Goal: Task Accomplishment & Management: Use online tool/utility

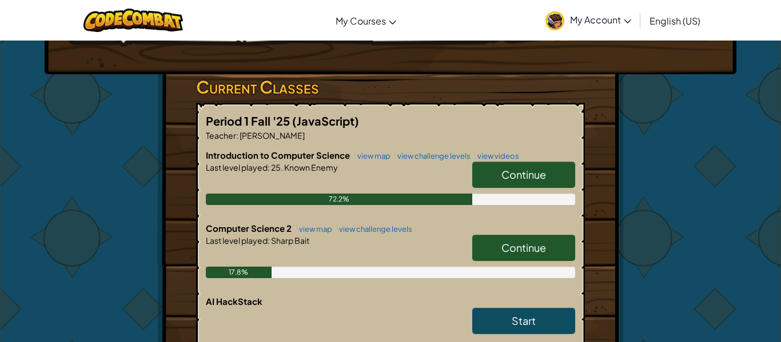
scroll to position [162, 0]
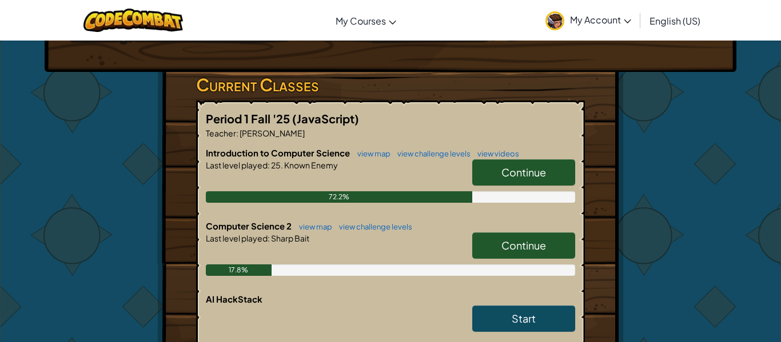
click at [503, 256] on link "Continue" at bounding box center [523, 246] width 103 height 26
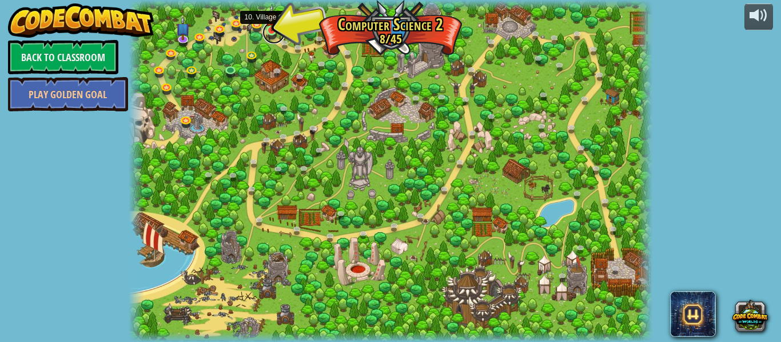
click at [269, 35] on link at bounding box center [273, 32] width 23 height 23
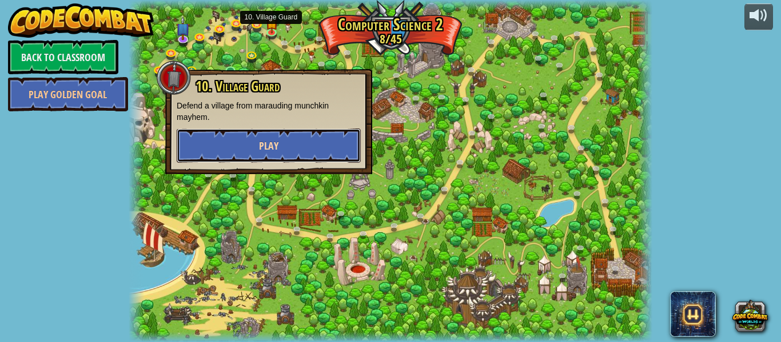
click at [201, 149] on button "Play" at bounding box center [269, 146] width 184 height 34
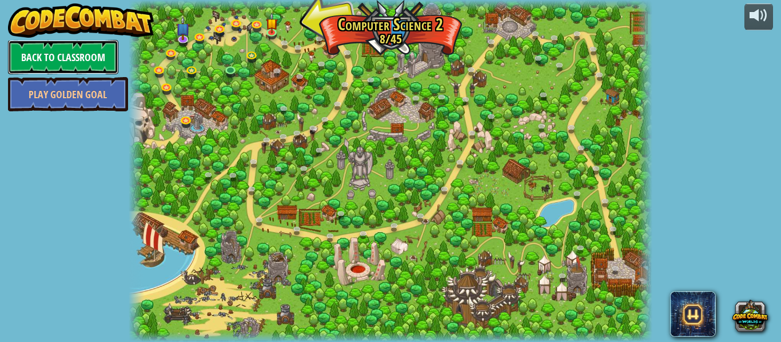
click at [61, 51] on link "Back to Classroom" at bounding box center [63, 57] width 110 height 34
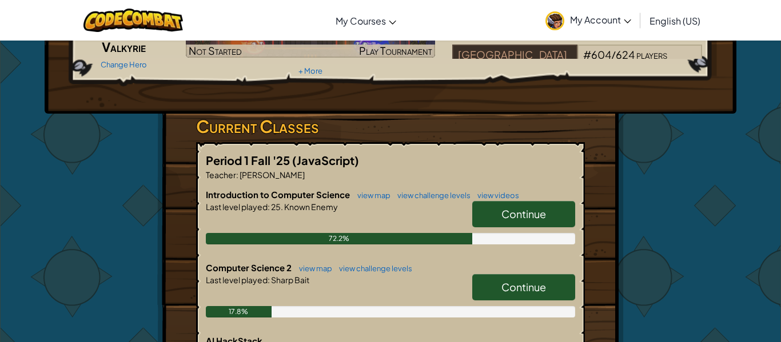
scroll to position [123, 0]
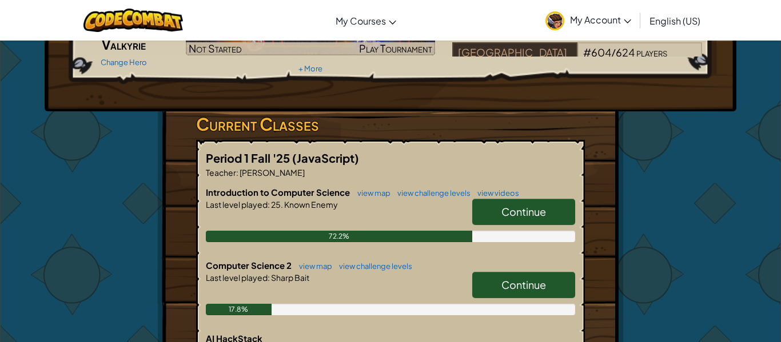
click at [528, 225] on div "Continue" at bounding box center [518, 215] width 114 height 32
click at [501, 213] on span "Continue" at bounding box center [523, 211] width 45 height 13
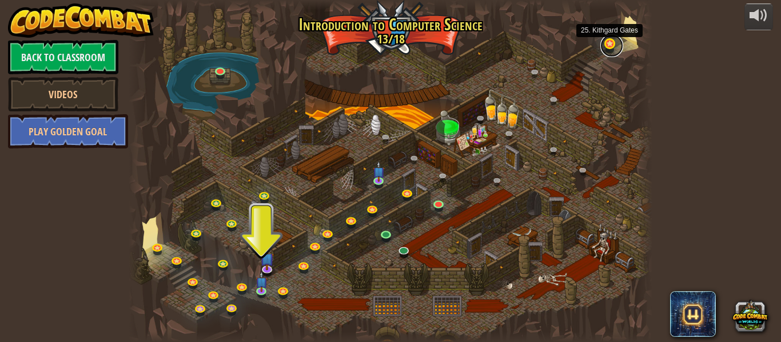
click at [606, 49] on link at bounding box center [611, 45] width 23 height 23
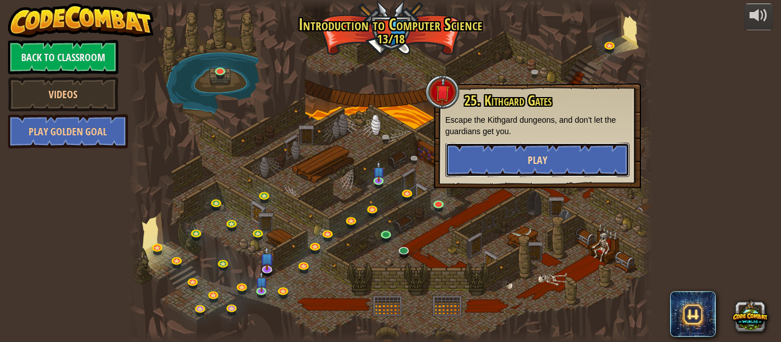
click at [509, 176] on button "Play" at bounding box center [537, 160] width 184 height 34
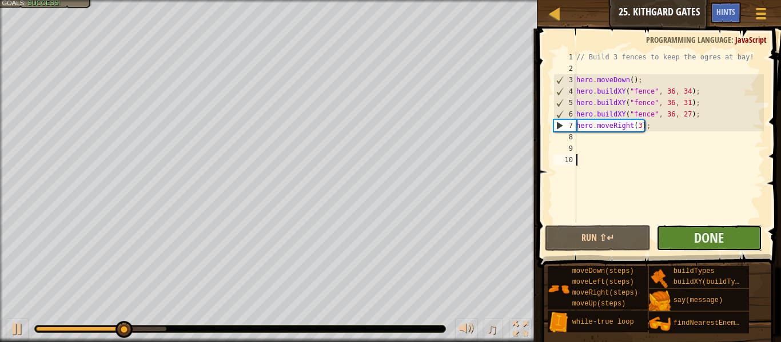
click at [677, 234] on button "Done" at bounding box center [709, 238] width 106 height 26
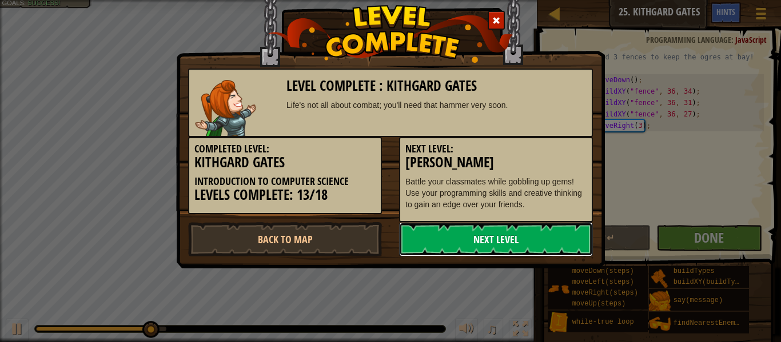
click at [458, 248] on link "Next Level" at bounding box center [496, 239] width 194 height 34
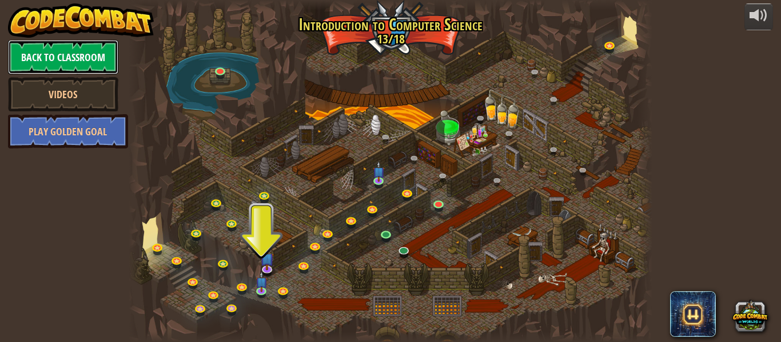
click at [75, 59] on link "Back to Classroom" at bounding box center [63, 57] width 110 height 34
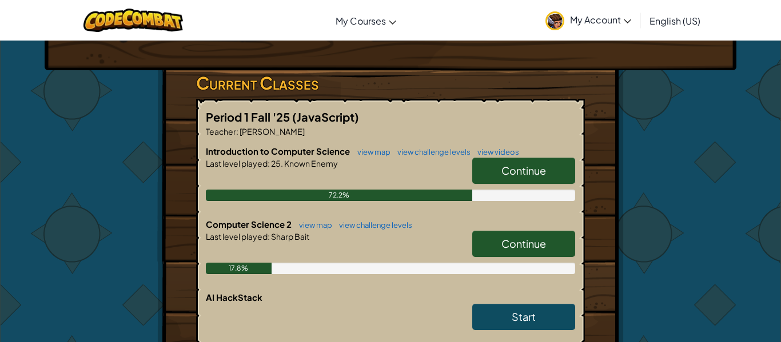
scroll to position [177, 0]
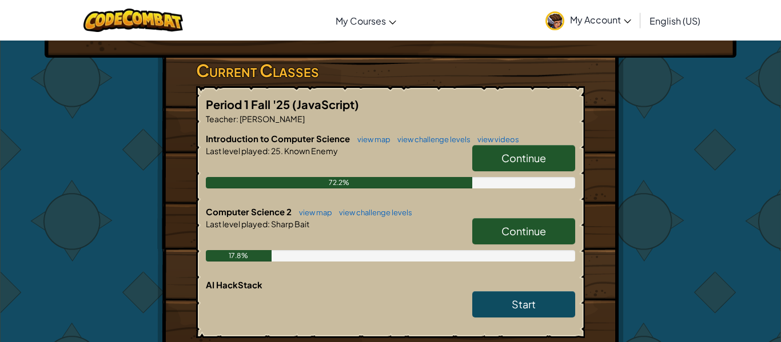
click at [505, 229] on span "Continue" at bounding box center [523, 231] width 45 height 13
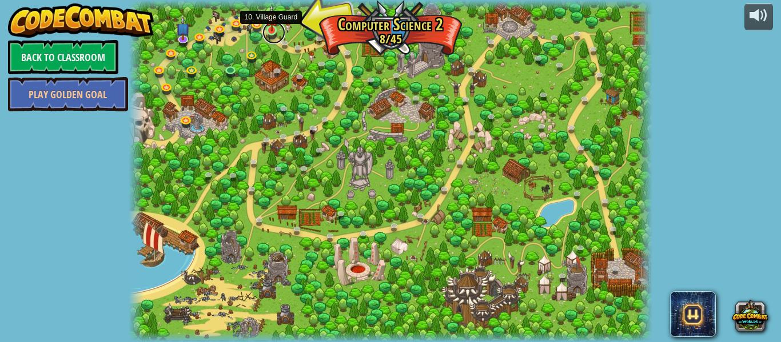
click at [276, 35] on link at bounding box center [273, 32] width 23 height 23
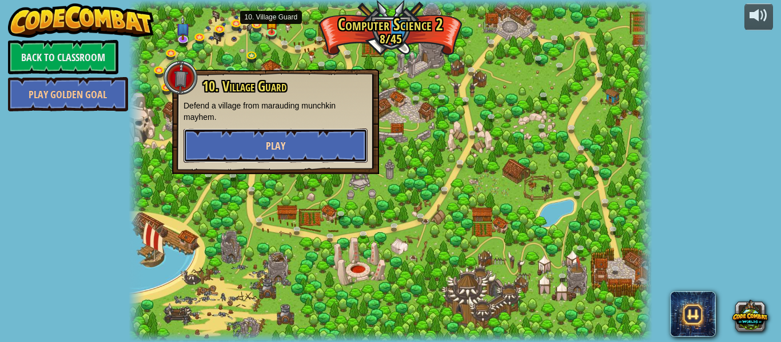
click at [286, 138] on button "Play" at bounding box center [276, 146] width 184 height 34
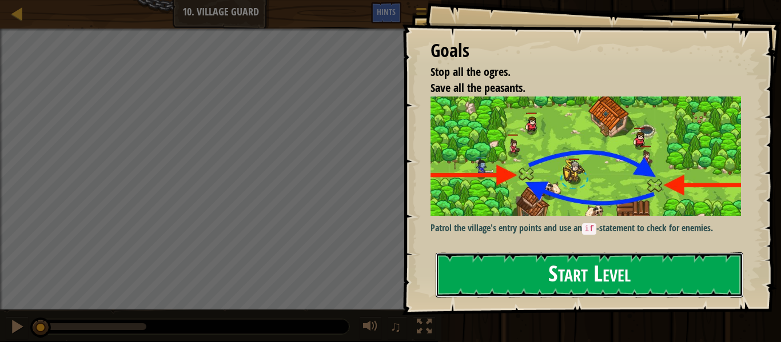
click at [597, 267] on button "Start Level" at bounding box center [590, 275] width 308 height 45
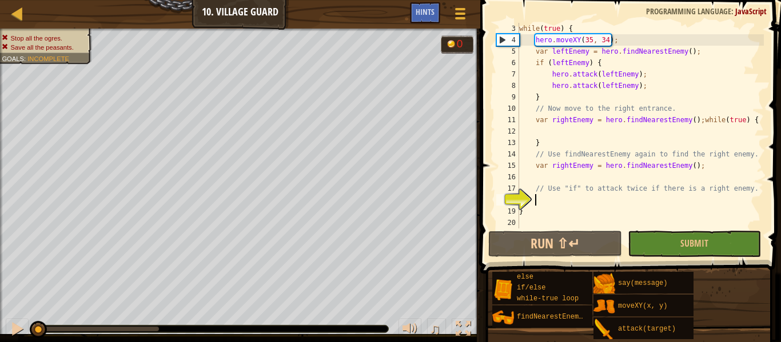
scroll to position [23, 0]
click at [20, 23] on div "Map Computer Science 2 10. Village Guard Game Menu Done Hints" at bounding box center [240, 14] width 480 height 29
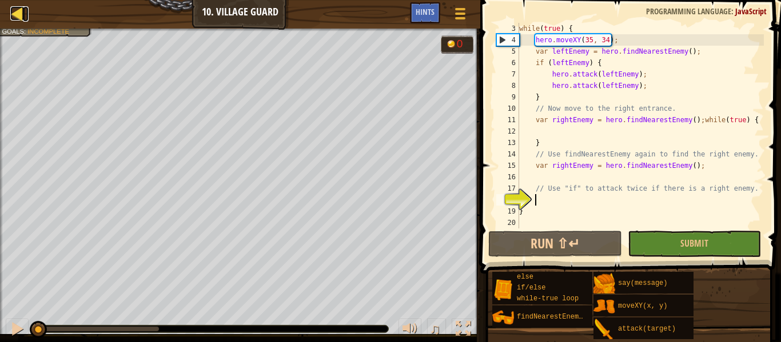
click at [20, 18] on div at bounding box center [17, 13] width 14 height 14
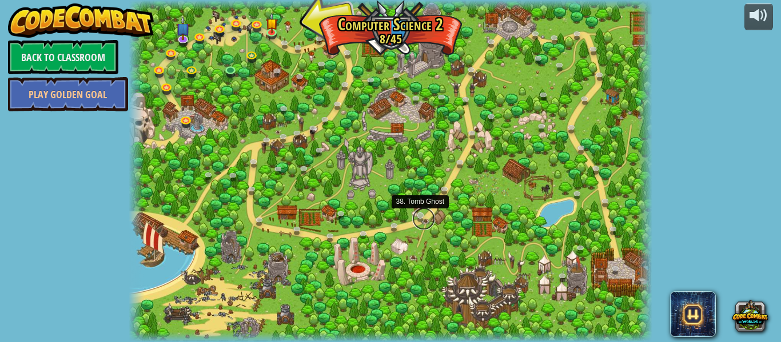
click at [418, 216] on link at bounding box center [423, 219] width 23 height 23
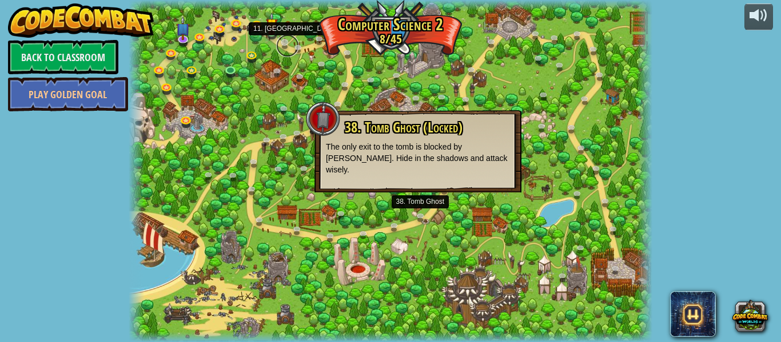
click at [289, 47] on link at bounding box center [287, 45] width 23 height 23
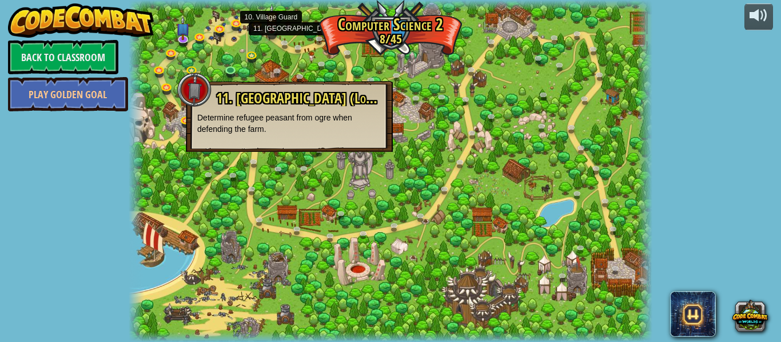
click at [270, 25] on img at bounding box center [272, 17] width 12 height 27
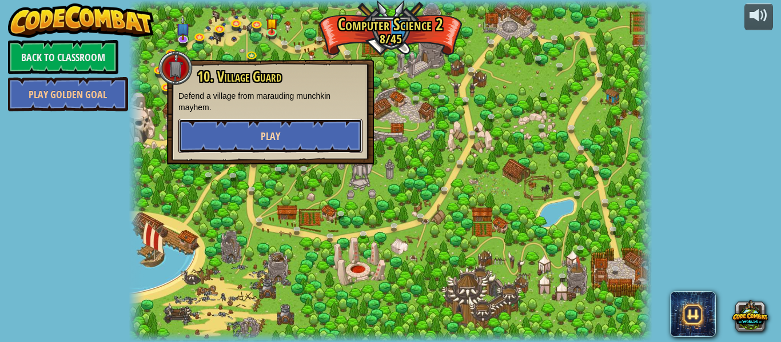
click at [278, 133] on span "Play" at bounding box center [270, 136] width 19 height 14
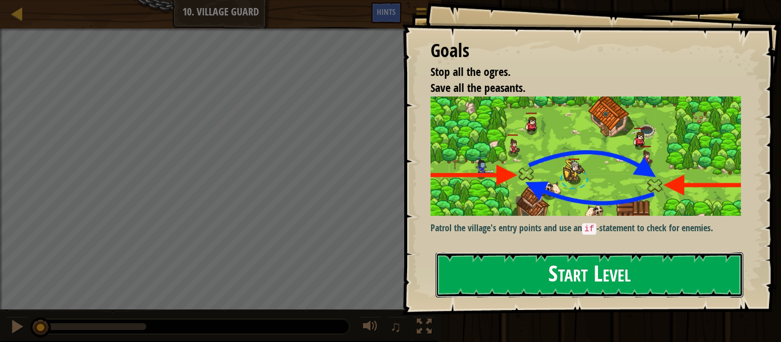
click at [498, 267] on button "Start Level" at bounding box center [590, 275] width 308 height 45
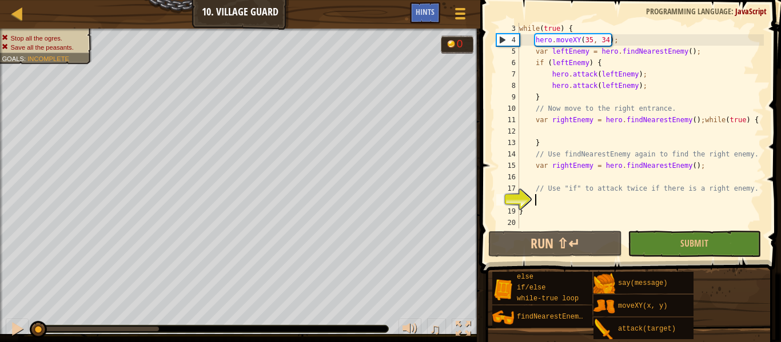
scroll to position [23, 0]
click at [425, 23] on div "Game Menu Done Hints" at bounding box center [442, 15] width 65 height 27
click at [424, 21] on div "Hints" at bounding box center [425, 12] width 30 height 21
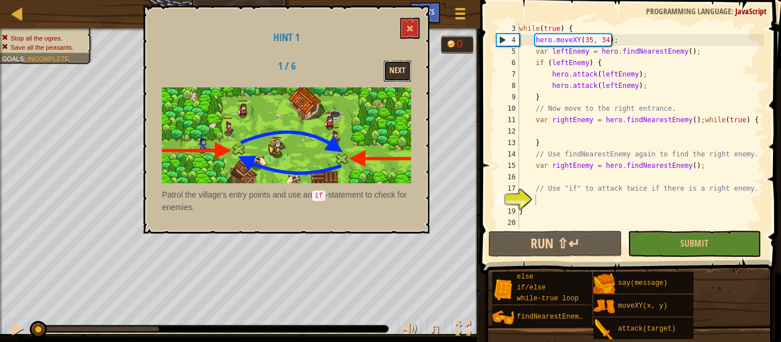
click at [397, 75] on button "Next" at bounding box center [397, 71] width 27 height 21
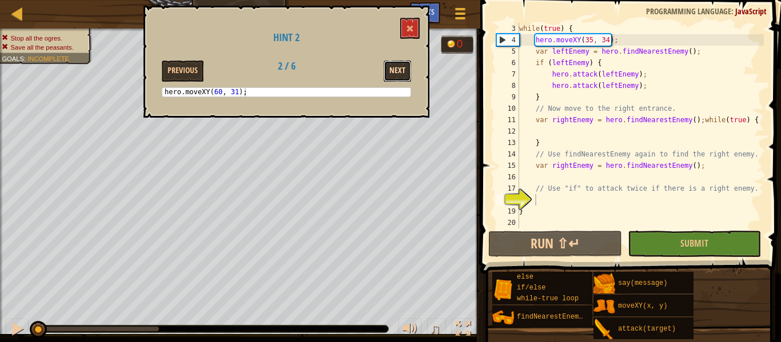
click at [402, 69] on button "Next" at bounding box center [397, 71] width 27 height 21
click at [540, 202] on div "while ( true ) { hero . moveXY ( 35 , 34 ) ; var leftEnemy = hero . findNearest…" at bounding box center [640, 137] width 247 height 229
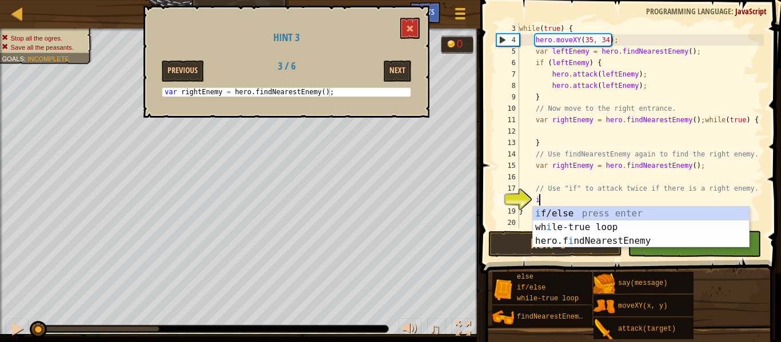
scroll to position [5, 3]
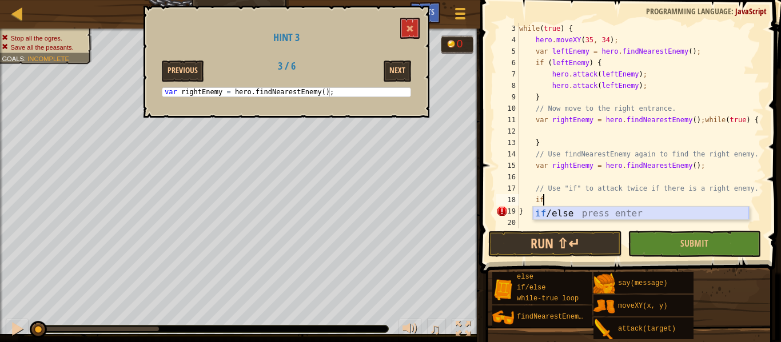
click at [564, 211] on div "if /else press enter" at bounding box center [641, 227] width 216 height 41
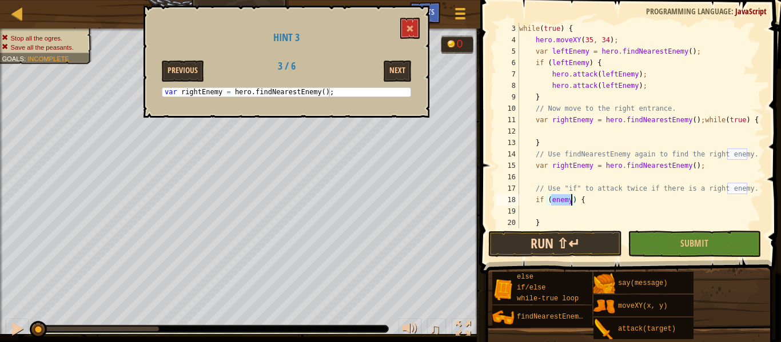
type textarea "if (enemy) {"
click at [597, 237] on button "Run ⇧↵" at bounding box center [554, 244] width 133 height 26
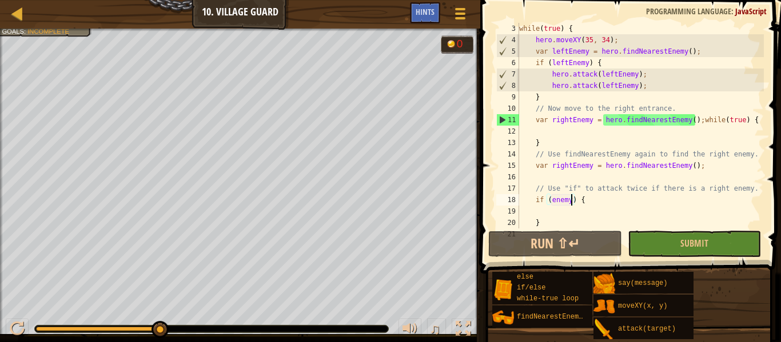
click at [609, 200] on div "while ( true ) { hero . moveXY ( 35 , 34 ) ; var leftEnemy = hero . findNearest…" at bounding box center [640, 137] width 247 height 229
click at [532, 213] on div "while ( true ) { hero . moveXY ( 35 , 34 ) ; var leftEnemy = hero . findNearest…" at bounding box center [640, 137] width 247 height 229
click at [569, 203] on div "while ( true ) { hero . moveXY ( 35 , 34 ) ; var leftEnemy = hero . findNearest…" at bounding box center [640, 137] width 247 height 229
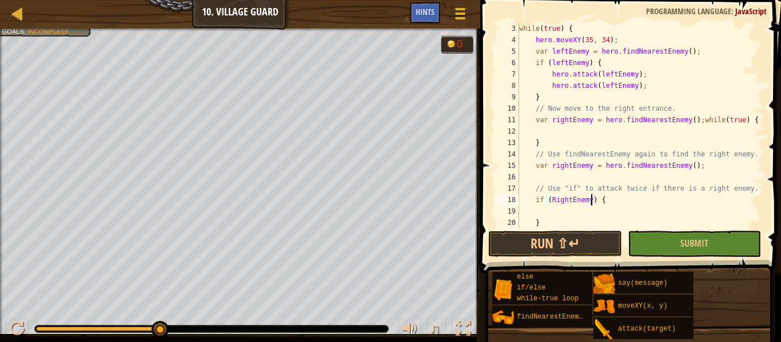
scroll to position [5, 11]
click at [577, 253] on button "Run ⇧↵" at bounding box center [554, 244] width 133 height 26
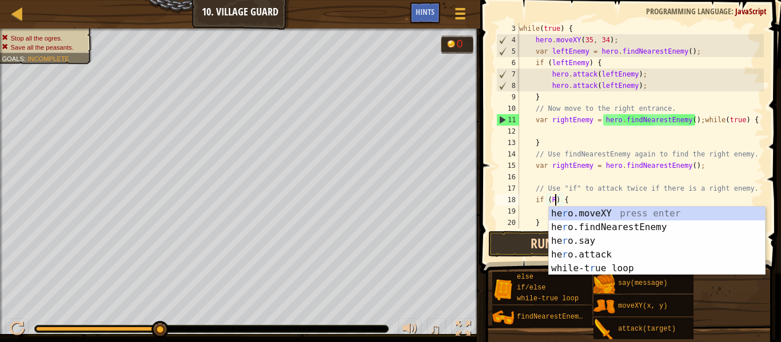
scroll to position [5, 6]
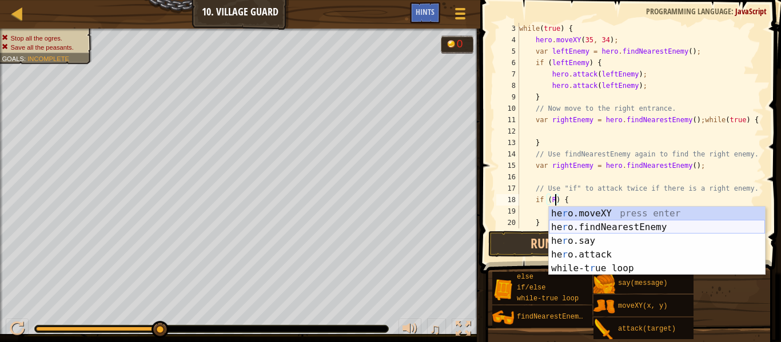
click at [601, 232] on div "he r o.moveXY press enter he r o.findNearestEnemy press enter he r o.say press …" at bounding box center [657, 255] width 216 height 96
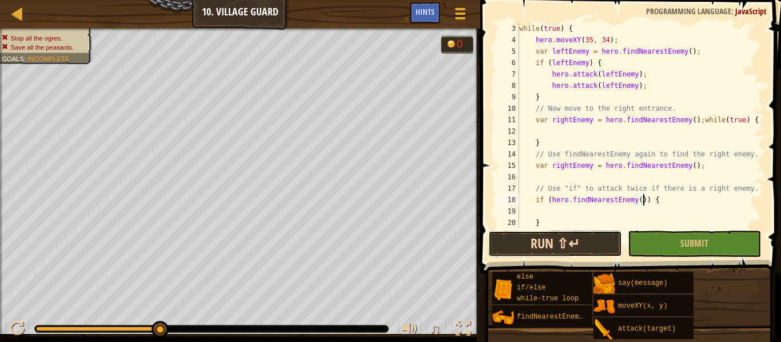
click at [596, 242] on button "Run ⇧↵" at bounding box center [554, 244] width 133 height 26
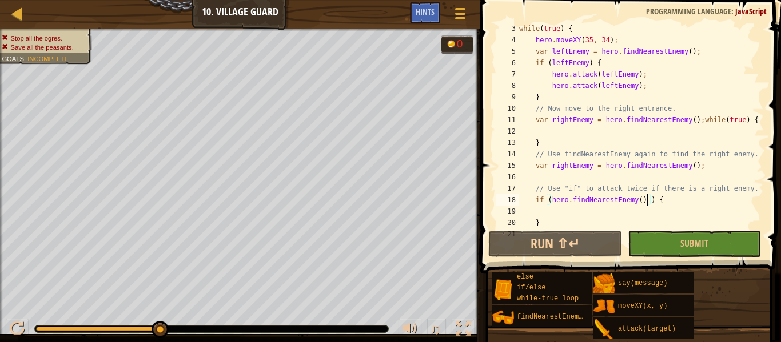
click at [548, 44] on div "while ( true ) { hero . moveXY ( 35 , 34 ) ; var leftEnemy = hero . findNearest…" at bounding box center [640, 137] width 247 height 229
click at [615, 43] on div "while ( true ) { hero . moveXY ( 35 , 34 ) ; var leftEnemy = hero . findNearest…" at bounding box center [640, 137] width 247 height 229
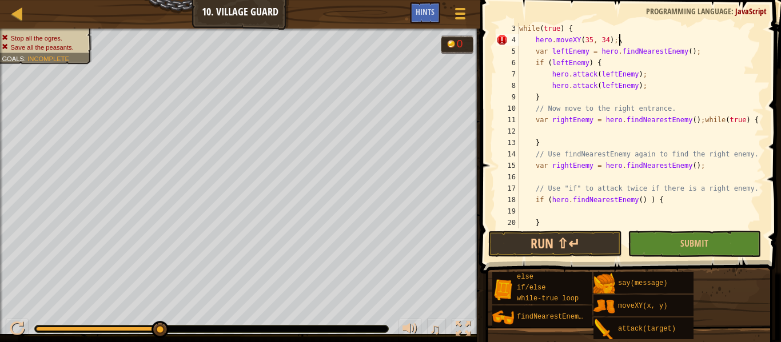
type textarea "hero.moveXY(35, 34);"
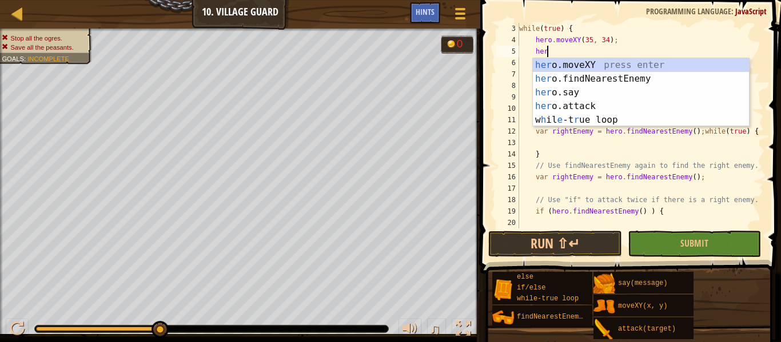
scroll to position [5, 4]
click at [624, 63] on div "hero .moveXY press enter hero .findNearestEnemy press enter hero .say press ent…" at bounding box center [641, 106] width 216 height 96
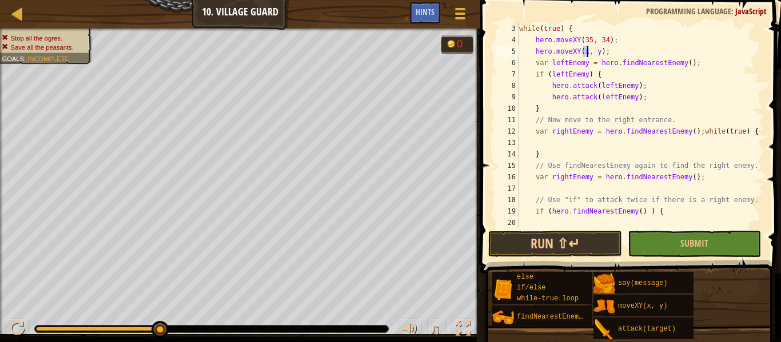
scroll to position [5, 11]
click at [605, 51] on div "while ( true ) { hero . moveXY ( 35 , 34 ) ; hero . moveXY ( 60 , y ) ; var lef…" at bounding box center [640, 137] width 247 height 229
click at [572, 241] on button "Run ⇧↵" at bounding box center [554, 244] width 133 height 26
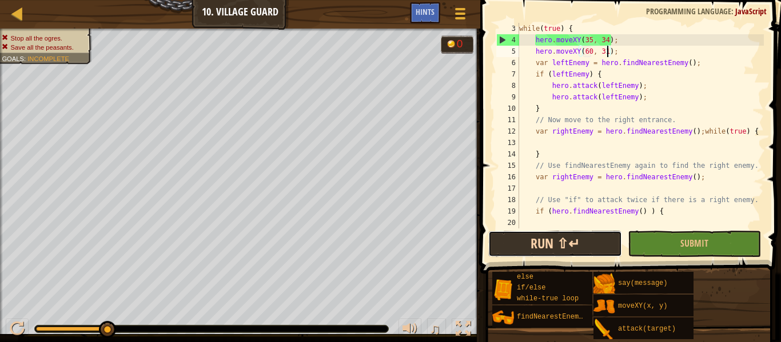
click at [524, 242] on button "Run ⇧↵" at bounding box center [554, 244] width 133 height 26
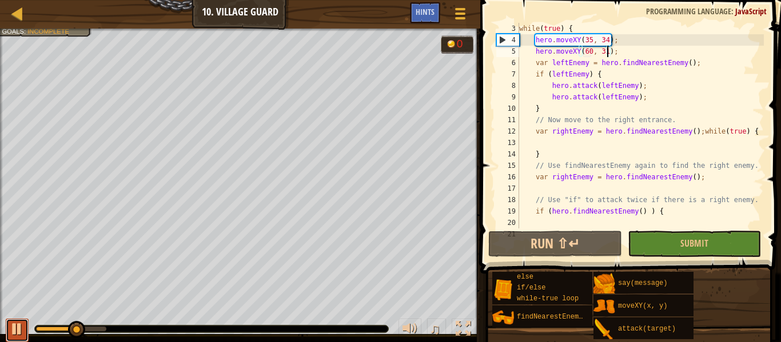
click at [19, 330] on div at bounding box center [17, 329] width 15 height 15
click at [591, 40] on div "while ( true ) { hero . moveXY ( 35 , 34 ) ; hero . moveXY ( 60 , 31 ) ; var le…" at bounding box center [640, 137] width 247 height 229
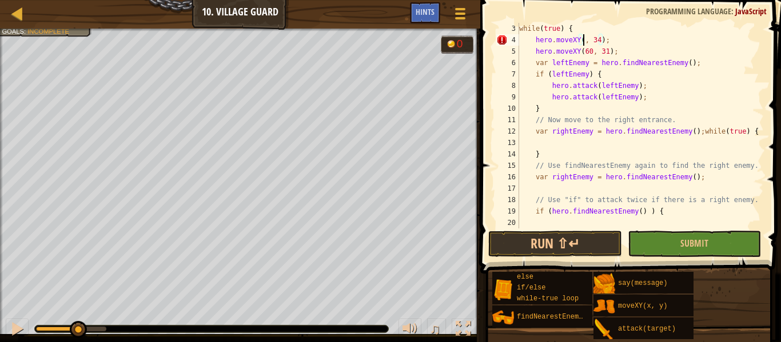
scroll to position [5, 11]
click at [605, 41] on div "while ( true ) { hero . moveXY ( 32 , 34 ) ; hero . moveXY ( 60 , 31 ) ; var le…" at bounding box center [640, 137] width 247 height 229
click at [553, 237] on button "Run ⇧↵" at bounding box center [554, 244] width 133 height 26
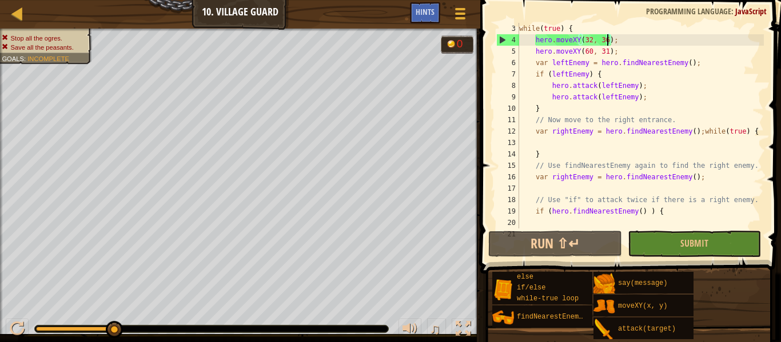
click at [38, 34] on span "Stop all the ogres." at bounding box center [36, 37] width 51 height 7
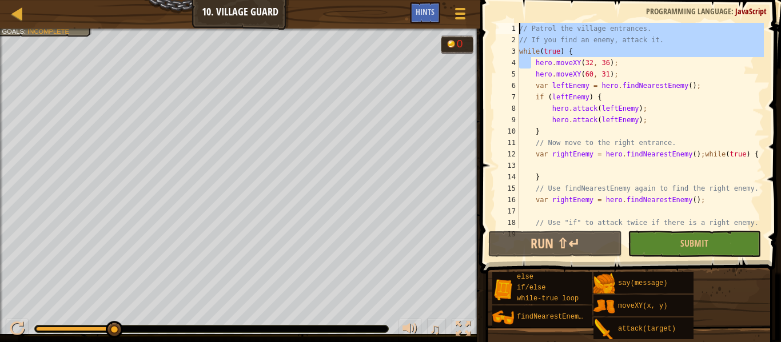
scroll to position [0, 0]
drag, startPoint x: 532, startPoint y: 42, endPoint x: 500, endPoint y: -58, distance: 105.2
click at [500, 0] on html "Map Computer Science 2 10. Village Guard Game Menu Done Hints 1 ההההההההההההההה…" at bounding box center [390, 0] width 781 height 0
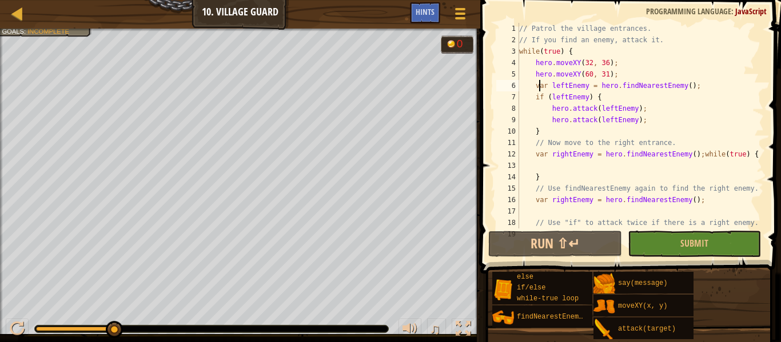
click at [539, 81] on div "// Patrol the village entrances. // If you find an enemy, attack it. while ( tr…" at bounding box center [640, 137] width 247 height 229
drag, startPoint x: 519, startPoint y: 26, endPoint x: 456, endPoint y: 18, distance: 63.4
click at [456, 18] on div "Map Computer Science 2 10. Village Guard Game Menu Done Hints 1 ההההההההההההההה…" at bounding box center [390, 171] width 781 height 342
type textarea "// Patrol the village entrances."
click at [13, 13] on div at bounding box center [17, 13] width 14 height 14
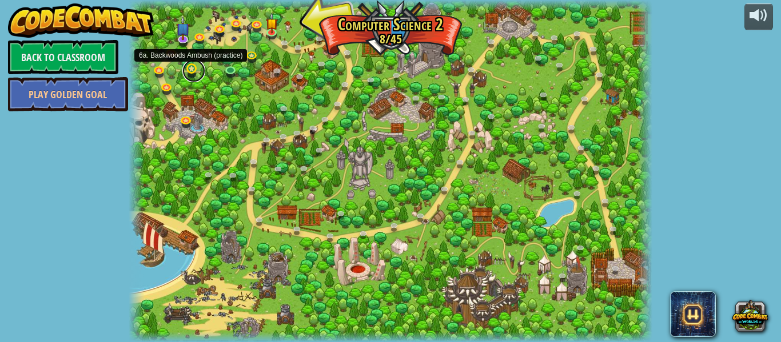
click at [194, 71] on link at bounding box center [193, 70] width 23 height 23
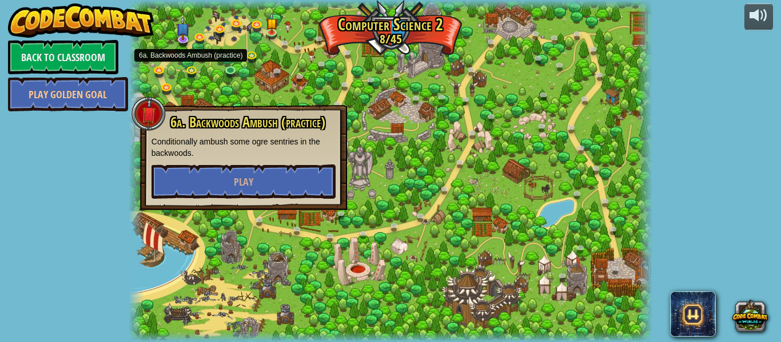
click at [214, 61] on div at bounding box center [391, 171] width 524 height 342
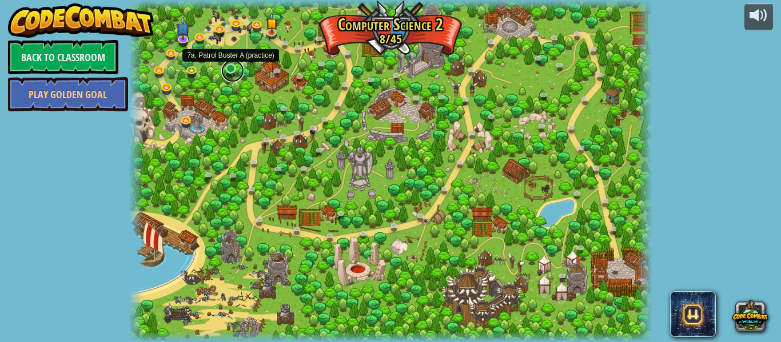
click at [230, 70] on link at bounding box center [232, 70] width 23 height 23
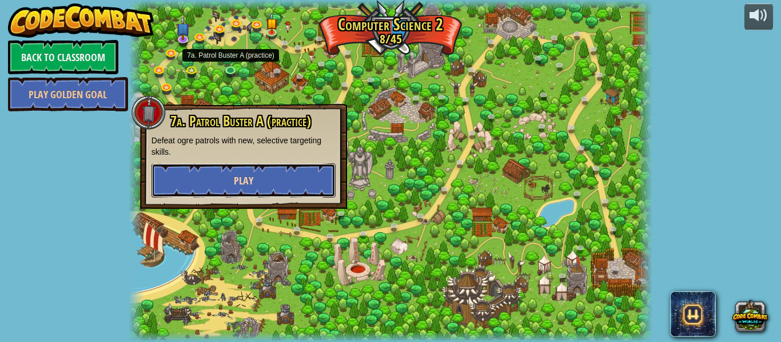
click at [270, 175] on button "Play" at bounding box center [243, 181] width 184 height 34
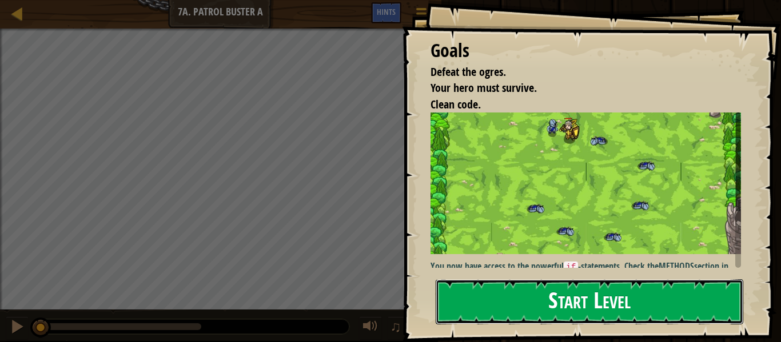
click at [524, 319] on button "Start Level" at bounding box center [590, 302] width 308 height 45
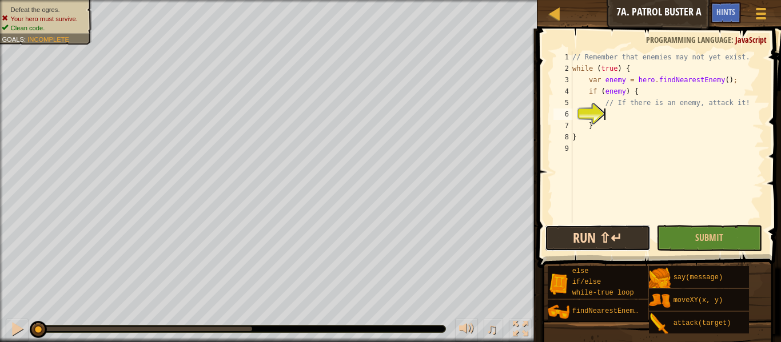
click at [592, 242] on button "Run ⇧↵" at bounding box center [598, 238] width 106 height 26
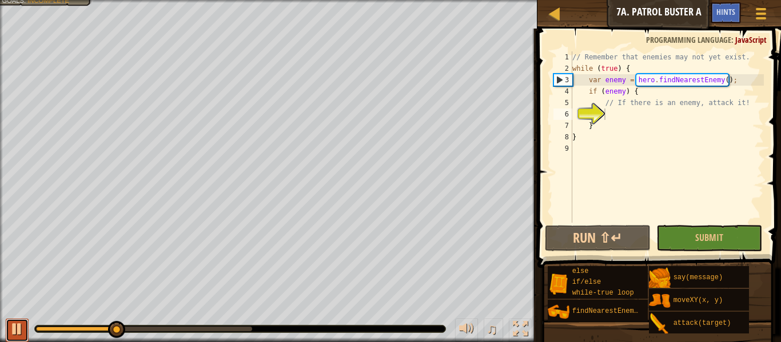
click at [20, 330] on div at bounding box center [17, 329] width 15 height 15
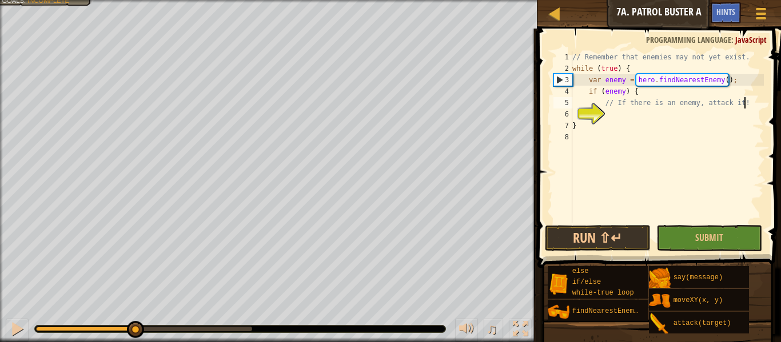
type textarea "// If there is an enemy, attack it"
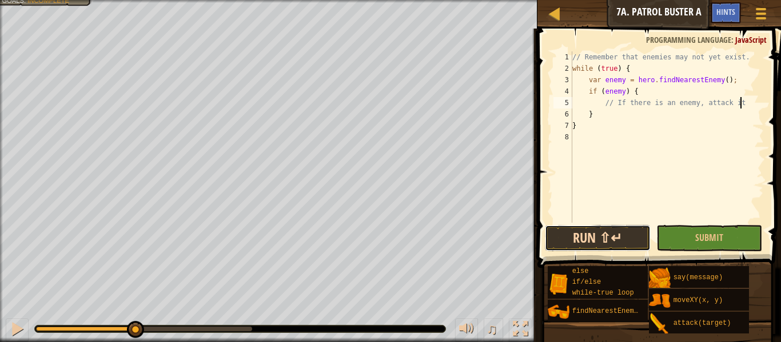
click at [594, 238] on button "Run ⇧↵" at bounding box center [598, 238] width 106 height 26
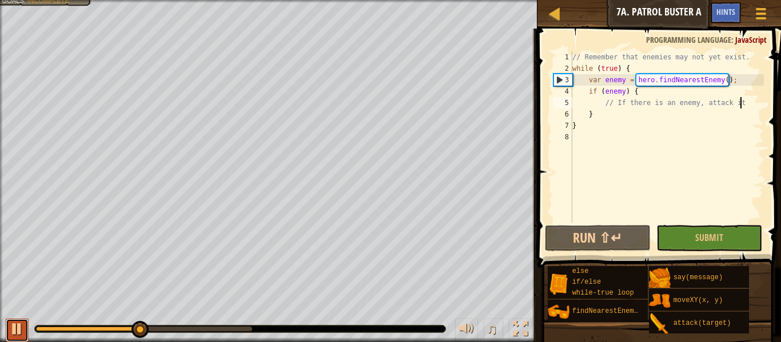
click at [26, 330] on button at bounding box center [17, 330] width 23 height 23
